Goal: Information Seeking & Learning: Learn about a topic

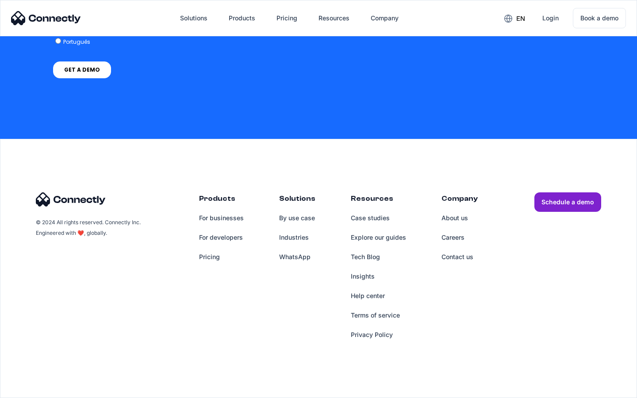
scroll to position [663, 0]
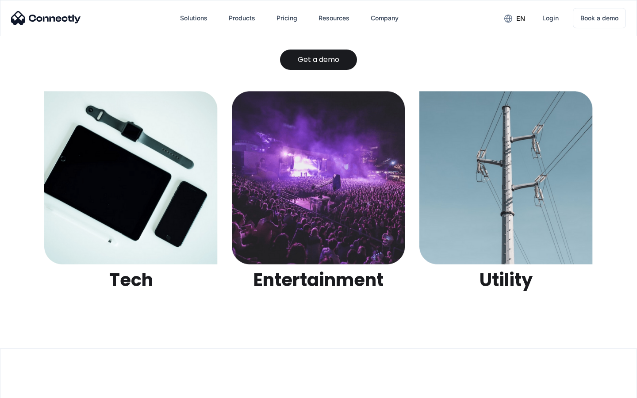
scroll to position [2793, 0]
